Goal: Task Accomplishment & Management: Manage account settings

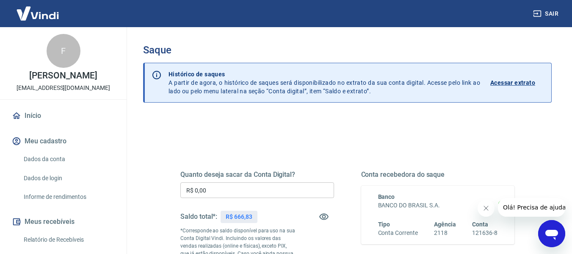
click at [292, 187] on input "R$ 0,00" at bounding box center [257, 190] width 154 height 16
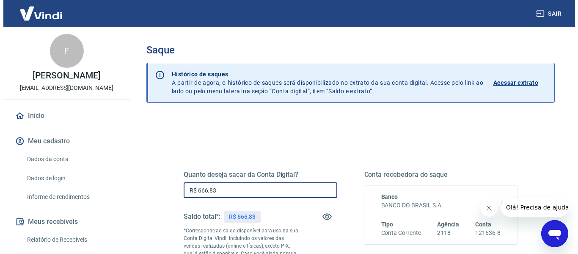
scroll to position [127, 0]
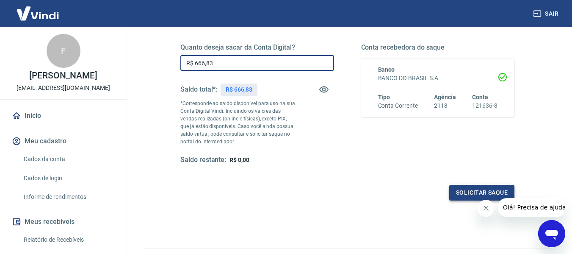
type input "R$ 666,83"
click at [458, 193] on button "Solicitar saque" at bounding box center [481, 193] width 65 height 16
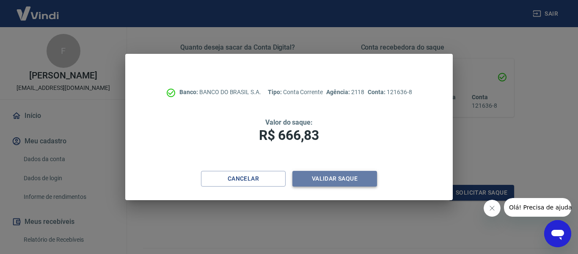
click at [360, 179] on button "Validar saque" at bounding box center [334, 179] width 85 height 16
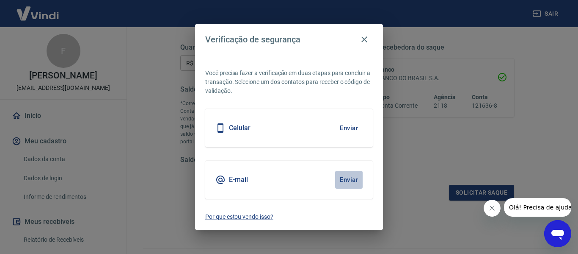
click at [346, 181] on button "Enviar" at bounding box center [349, 180] width 28 height 18
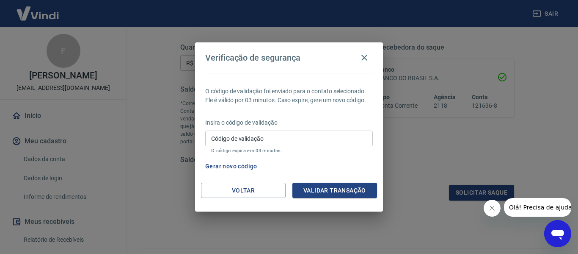
click at [258, 141] on input "Código de validação" at bounding box center [289, 138] width 168 height 16
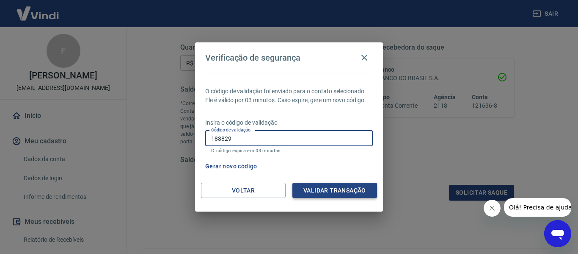
type input "188829"
click at [358, 189] on button "Validar transação" at bounding box center [334, 190] width 85 height 16
